Goal: Task Accomplishment & Management: Manage account settings

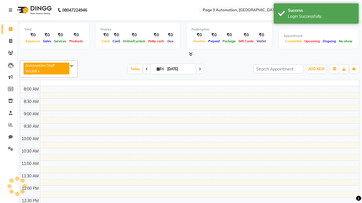
select select "en"
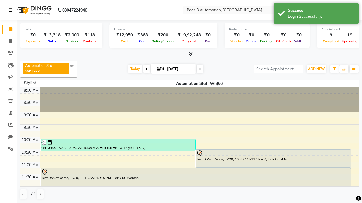
click at [12, 10] on icon at bounding box center [10, 10] width 3 height 4
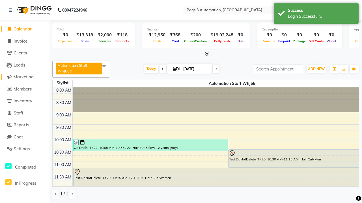
click at [25, 77] on span "Marketing" at bounding box center [24, 76] width 20 height 5
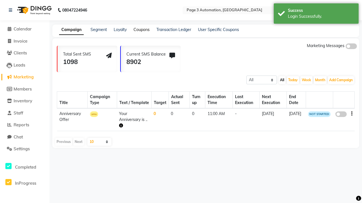
click at [141, 30] on link "Coupons" at bounding box center [141, 29] width 16 height 5
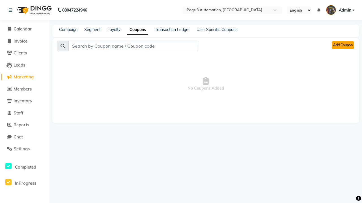
click at [342, 45] on button "Add Coupon" at bounding box center [342, 45] width 22 height 8
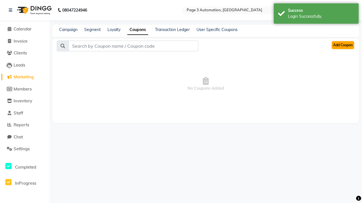
select select "ALL"
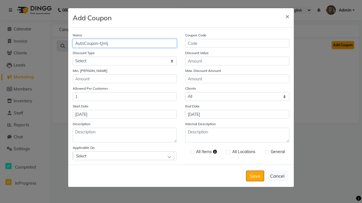
type input "AutoCoupon-tJmIj"
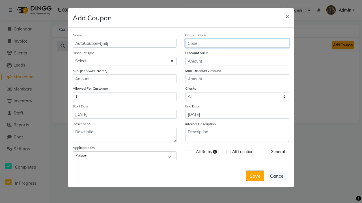
type input "AC-M5Ln7"
select select "PERCENTAGE"
type input "AC-M5Ln7"
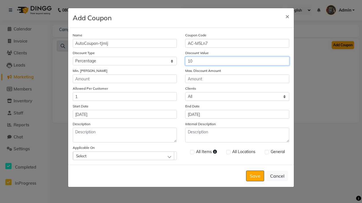
type input "10"
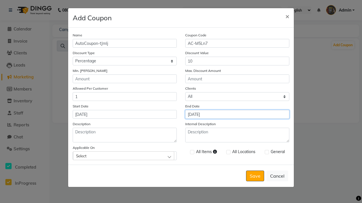
type input "[DATE]"
click at [125, 156] on div "Select" at bounding box center [123, 156] width 101 height 8
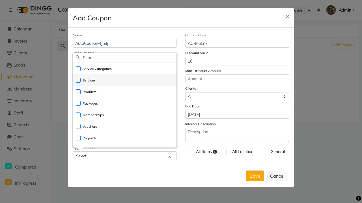
click at [125, 80] on li "Services" at bounding box center [124, 81] width 103 height 12
checkbox input "true"
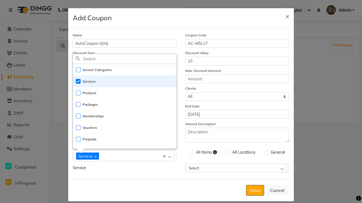
click at [125, 157] on div "Services" at bounding box center [120, 156] width 89 height 8
click at [192, 153] on label at bounding box center [192, 153] width 4 height 4
click at [192, 153] on input "checkbox" at bounding box center [192, 153] width 4 height 4
checkbox input "true"
click at [266, 153] on label at bounding box center [266, 153] width 4 height 4
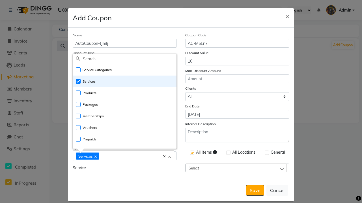
click at [266, 153] on input "checkbox" at bounding box center [266, 153] width 4 height 4
checkbox input "true"
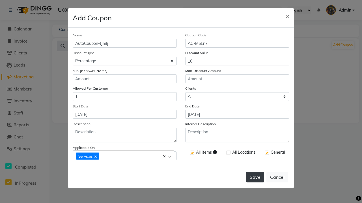
click at [255, 177] on button "Save" at bounding box center [255, 177] width 18 height 11
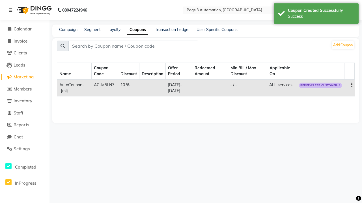
click at [316, 14] on div "Success" at bounding box center [321, 17] width 66 height 6
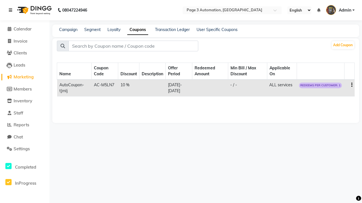
click at [12, 10] on icon at bounding box center [10, 10] width 3 height 4
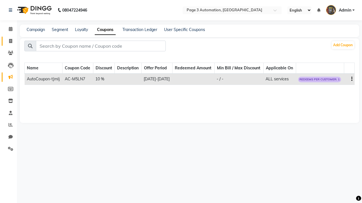
click at [8, 41] on span at bounding box center [11, 41] width 10 height 6
select select "2774"
select select "service"
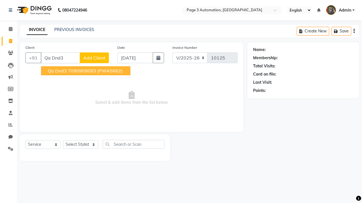
click at [86, 71] on ngb-highlight "7090909093" at bounding box center [82, 71] width 28 height 6
type input "7090909093"
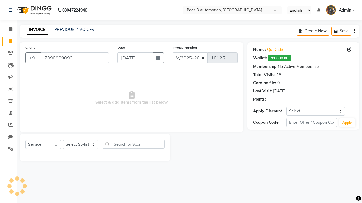
select select "1: Object"
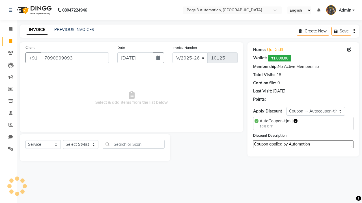
select select "71572"
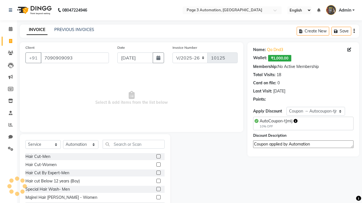
type textarea "Coupon applied by Automation"
click at [158, 181] on label at bounding box center [158, 181] width 4 height 4
click at [158, 181] on input "checkbox" at bounding box center [158, 182] width 4 height 4
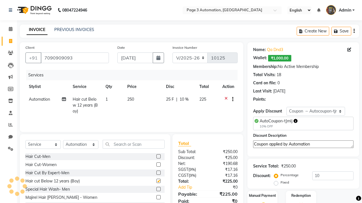
checkbox input "false"
click at [262, 196] on label "Manual Payment" at bounding box center [262, 195] width 28 height 5
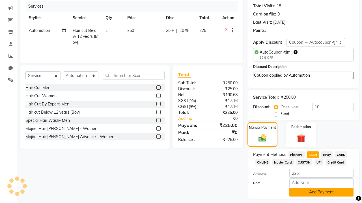
click at [321, 192] on button "Add Payment" at bounding box center [321, 192] width 64 height 9
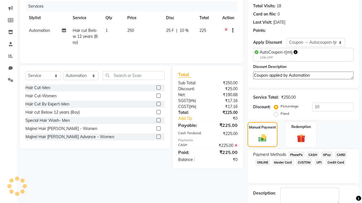
checkbox input "false"
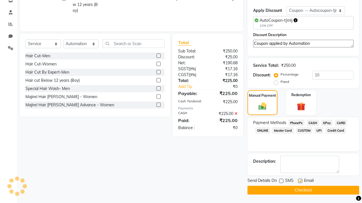
click at [300, 181] on label at bounding box center [300, 181] width 4 height 4
click at [300, 181] on input "checkbox" at bounding box center [300, 182] width 4 height 4
checkbox input "false"
click at [303, 190] on button "Checkout" at bounding box center [303, 190] width 112 height 9
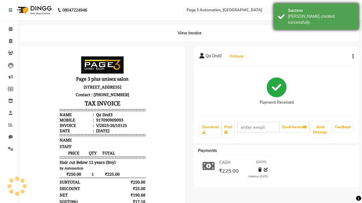
click at [316, 14] on div "[PERSON_NAME] created successfully." at bounding box center [321, 20] width 66 height 12
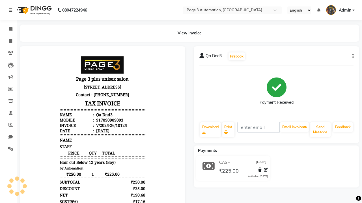
click at [12, 10] on icon at bounding box center [10, 10] width 3 height 4
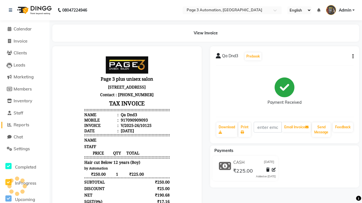
click at [25, 125] on span "Reports" at bounding box center [22, 124] width 16 height 5
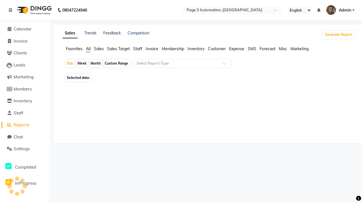
type input "Coupon Collection"
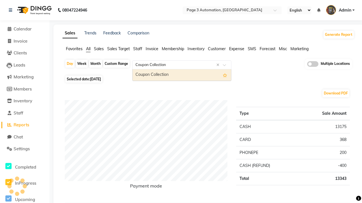
click at [182, 75] on div "Coupon Collection" at bounding box center [182, 75] width 98 height 11
select select "full_report"
select select "csv"
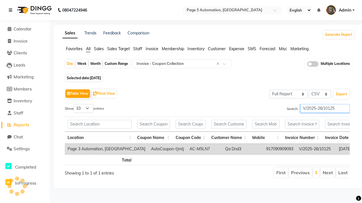
type input "V/2025-26/10125"
click at [12, 10] on icon at bounding box center [10, 10] width 3 height 4
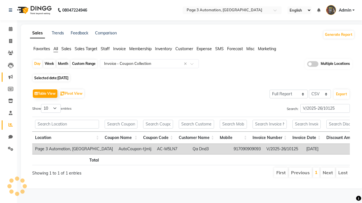
click at [8, 77] on icon at bounding box center [10, 77] width 4 height 4
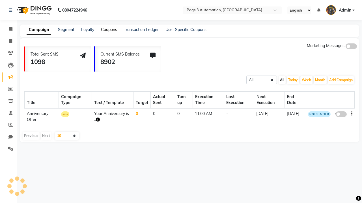
click at [109, 30] on link "Coupons" at bounding box center [109, 29] width 16 height 5
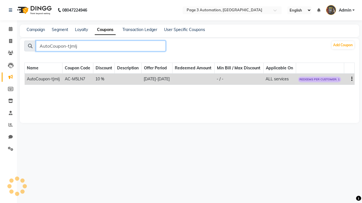
type input "AutoCoupon-tJmIj"
click at [351, 79] on icon "button" at bounding box center [351, 79] width 1 height 0
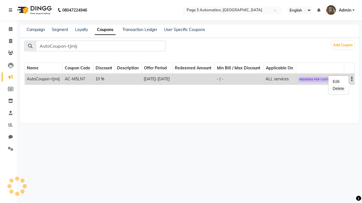
click at [338, 89] on div "Delete" at bounding box center [338, 88] width 14 height 7
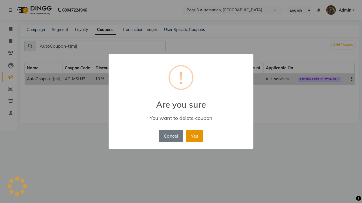
click at [194, 136] on button "Yes" at bounding box center [194, 136] width 17 height 12
